Goal: Entertainment & Leisure: Consume media (video, audio)

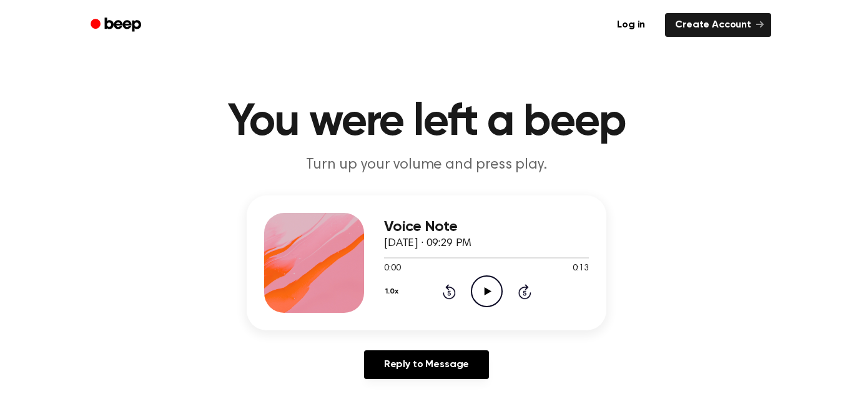
click at [488, 283] on icon "Play Audio" at bounding box center [487, 291] width 32 height 32
click at [493, 294] on icon "Play Audio" at bounding box center [487, 291] width 32 height 32
click at [489, 272] on div "0:00 0:14" at bounding box center [486, 268] width 205 height 13
click at [489, 282] on icon "Play Audio" at bounding box center [487, 291] width 32 height 32
click at [494, 281] on icon "Play Audio" at bounding box center [487, 291] width 32 height 32
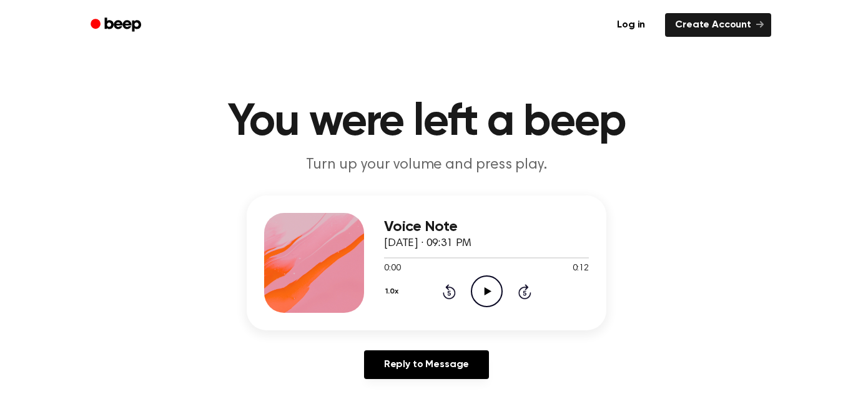
click at [478, 295] on icon "Play Audio" at bounding box center [487, 291] width 32 height 32
click at [480, 294] on icon "Play Audio" at bounding box center [487, 291] width 32 height 32
click at [484, 289] on icon "Play Audio" at bounding box center [487, 291] width 32 height 32
click at [492, 287] on icon "Play Audio" at bounding box center [487, 291] width 32 height 32
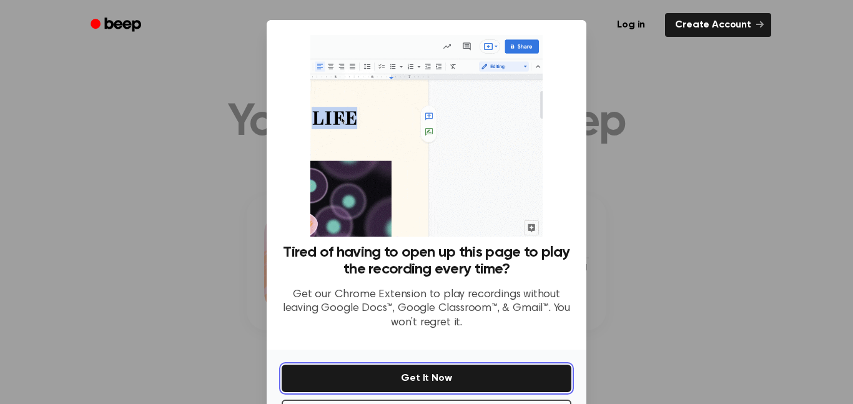
click at [512, 382] on button "Get It Now" at bounding box center [427, 378] width 290 height 27
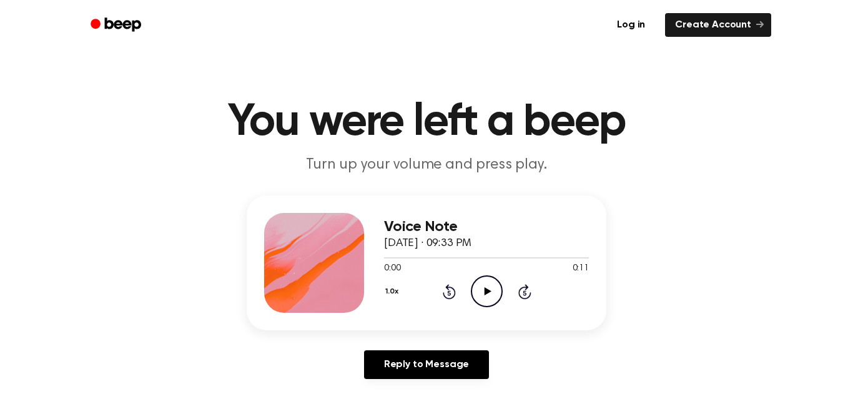
click at [488, 293] on icon at bounding box center [487, 291] width 7 height 8
